Goal: Information Seeking & Learning: Learn about a topic

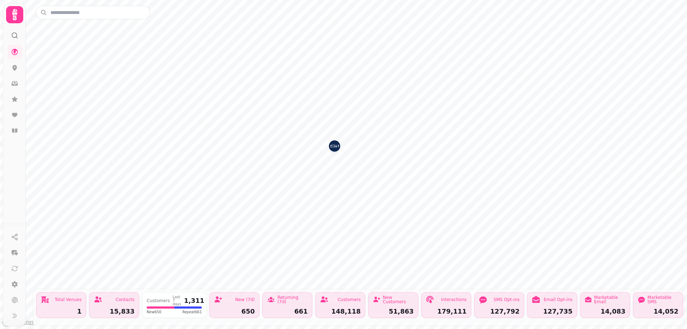
click at [329, 147] on img "Si!" at bounding box center [334, 145] width 11 height 11
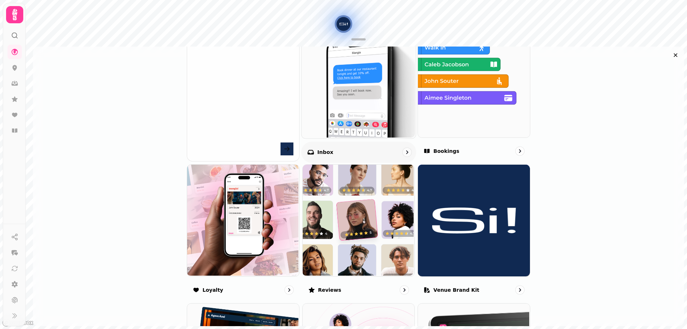
scroll to position [357, 0]
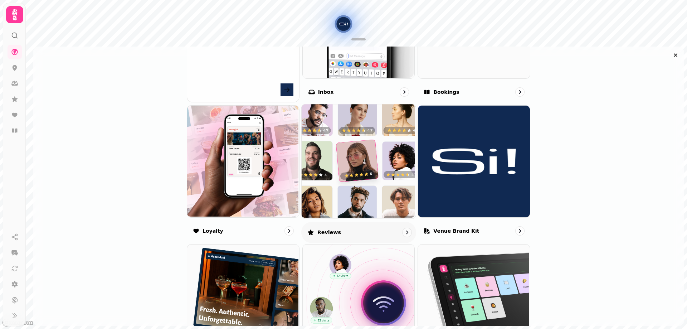
click at [381, 184] on img at bounding box center [358, 160] width 114 height 114
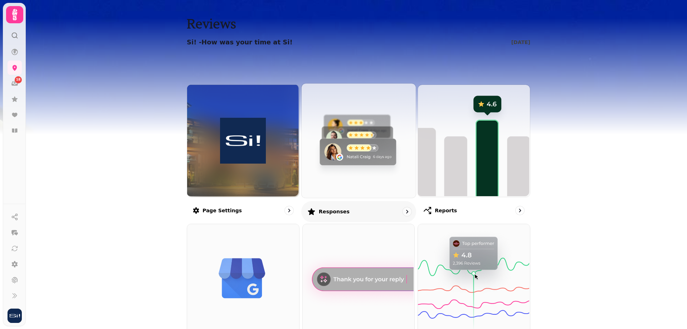
click at [360, 173] on img at bounding box center [358, 140] width 114 height 114
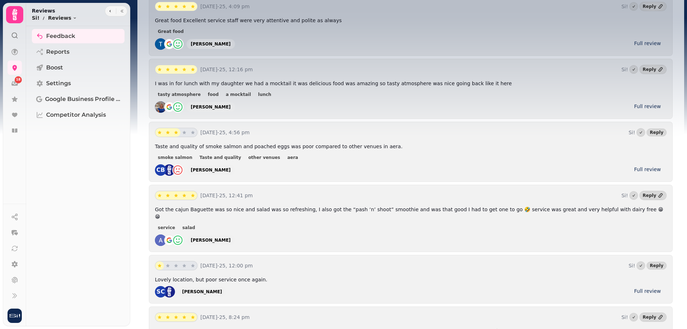
scroll to position [322, 0]
